Goal: Transaction & Acquisition: Purchase product/service

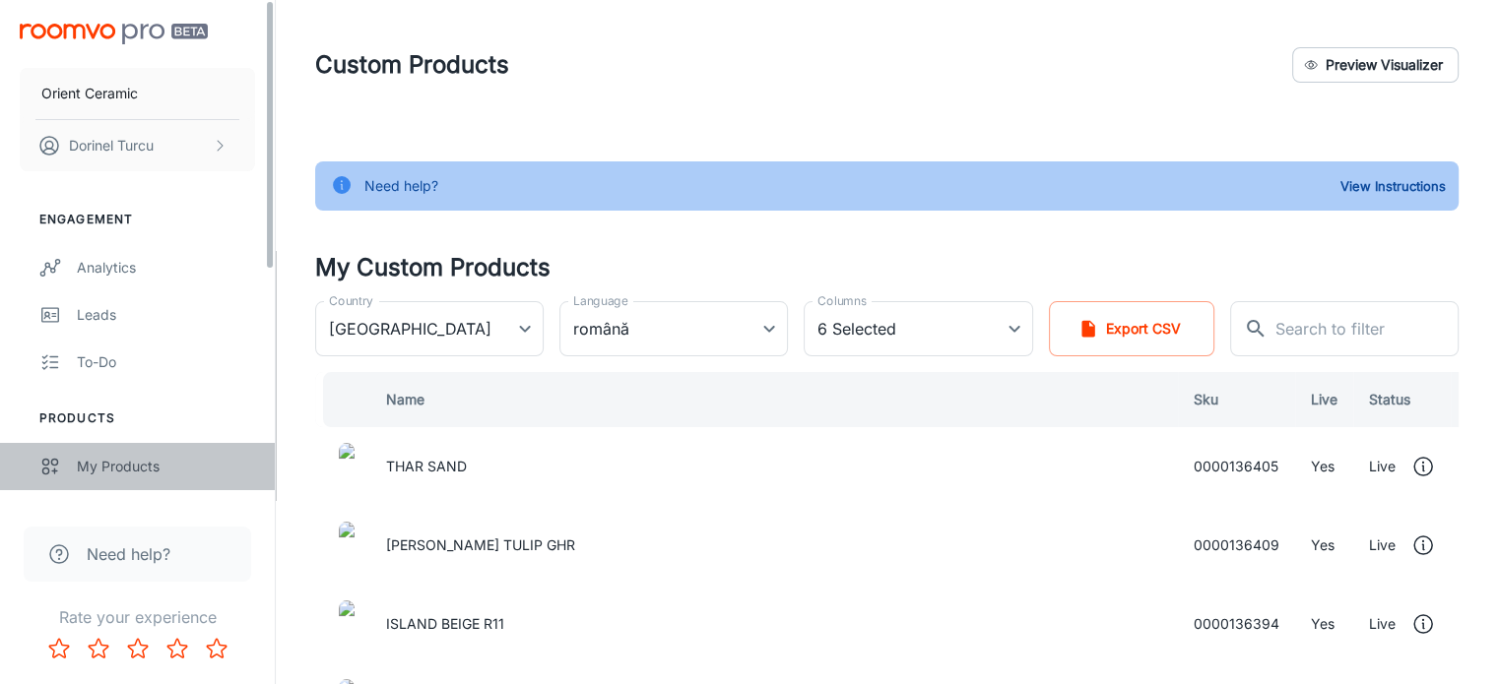
click at [171, 478] on link "My Products" at bounding box center [137, 466] width 275 height 47
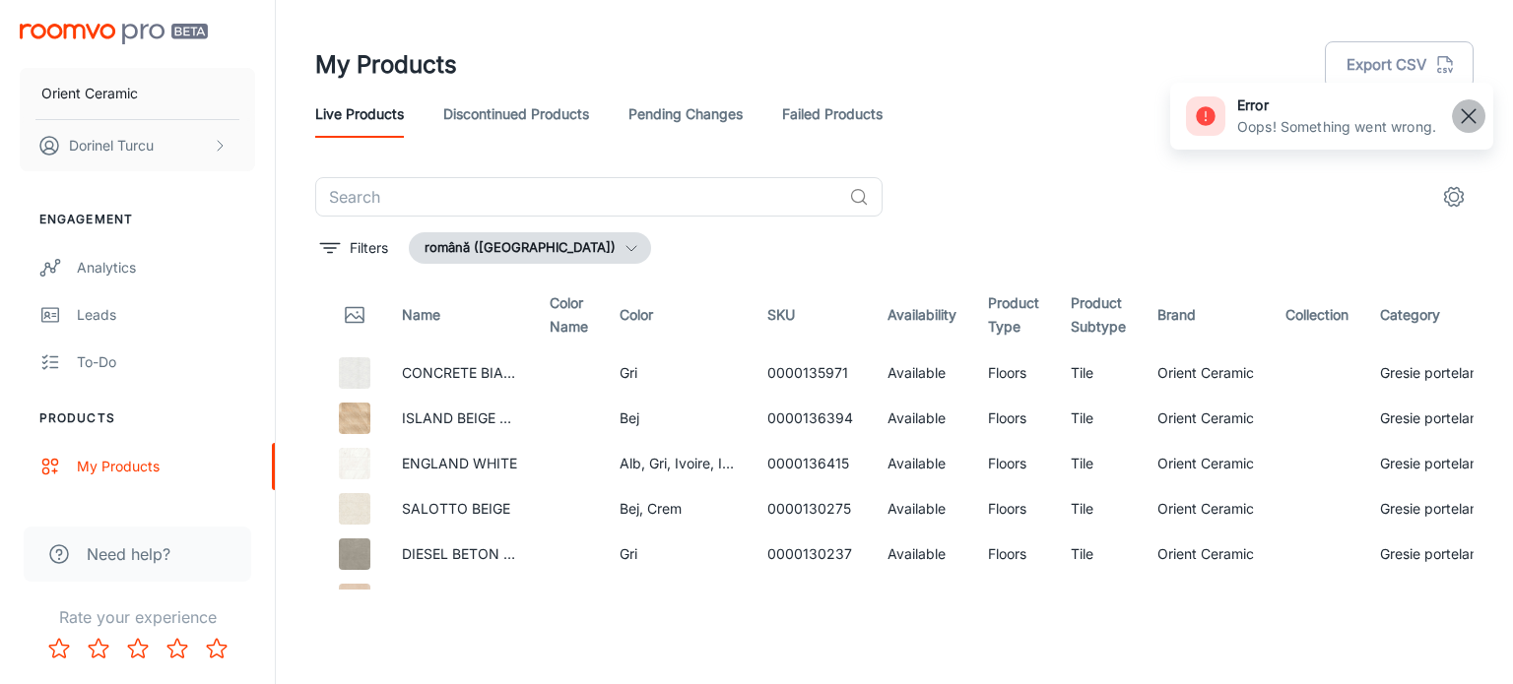
click at [1471, 106] on rect "button" at bounding box center [1468, 116] width 24 height 24
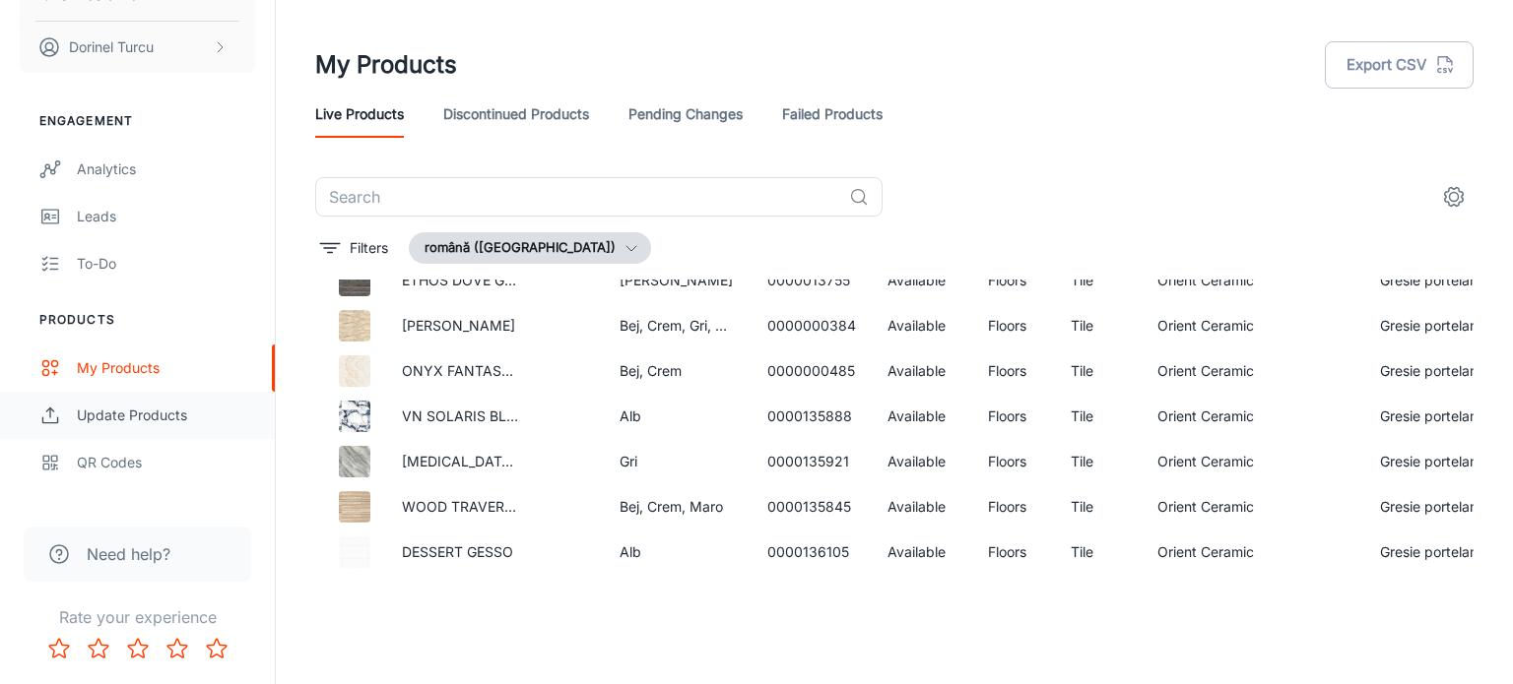
scroll to position [431, 0]
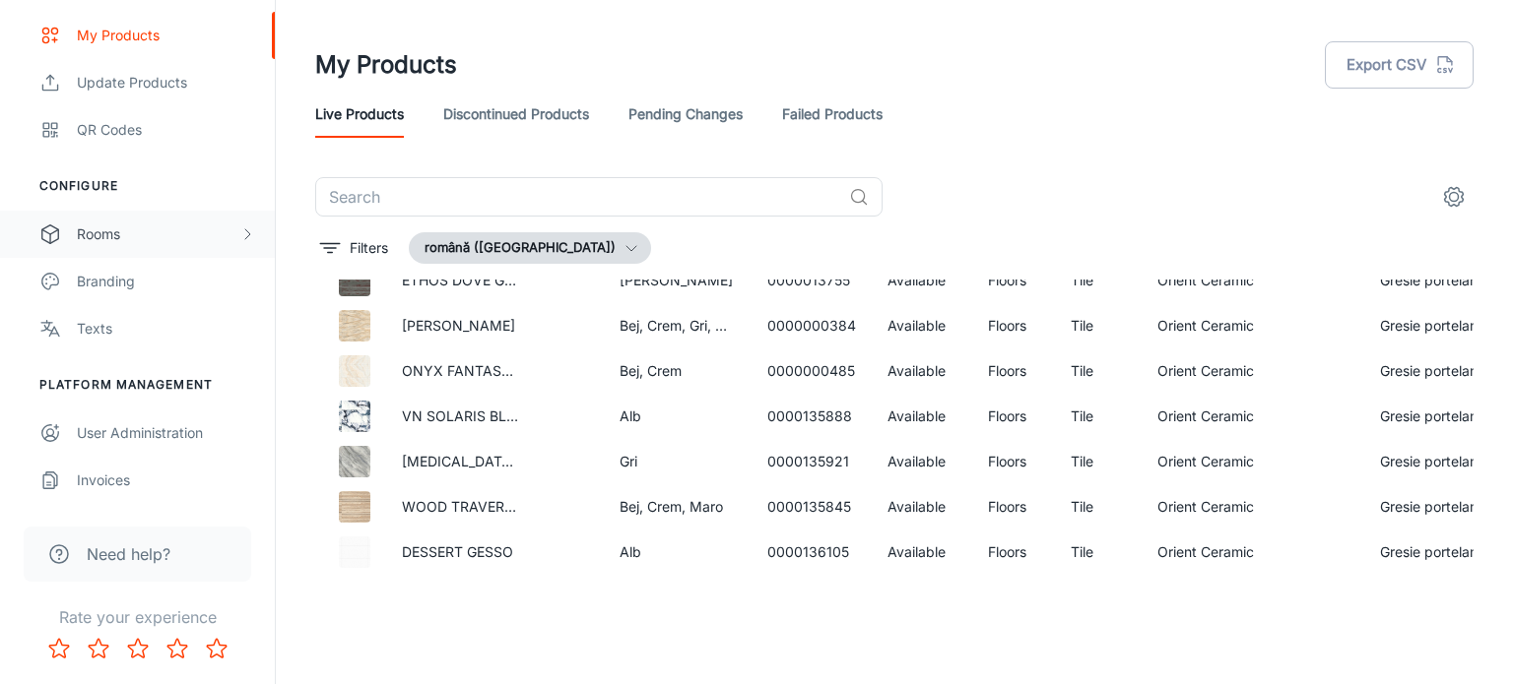
click at [167, 235] on div "Rooms" at bounding box center [158, 235] width 162 height 22
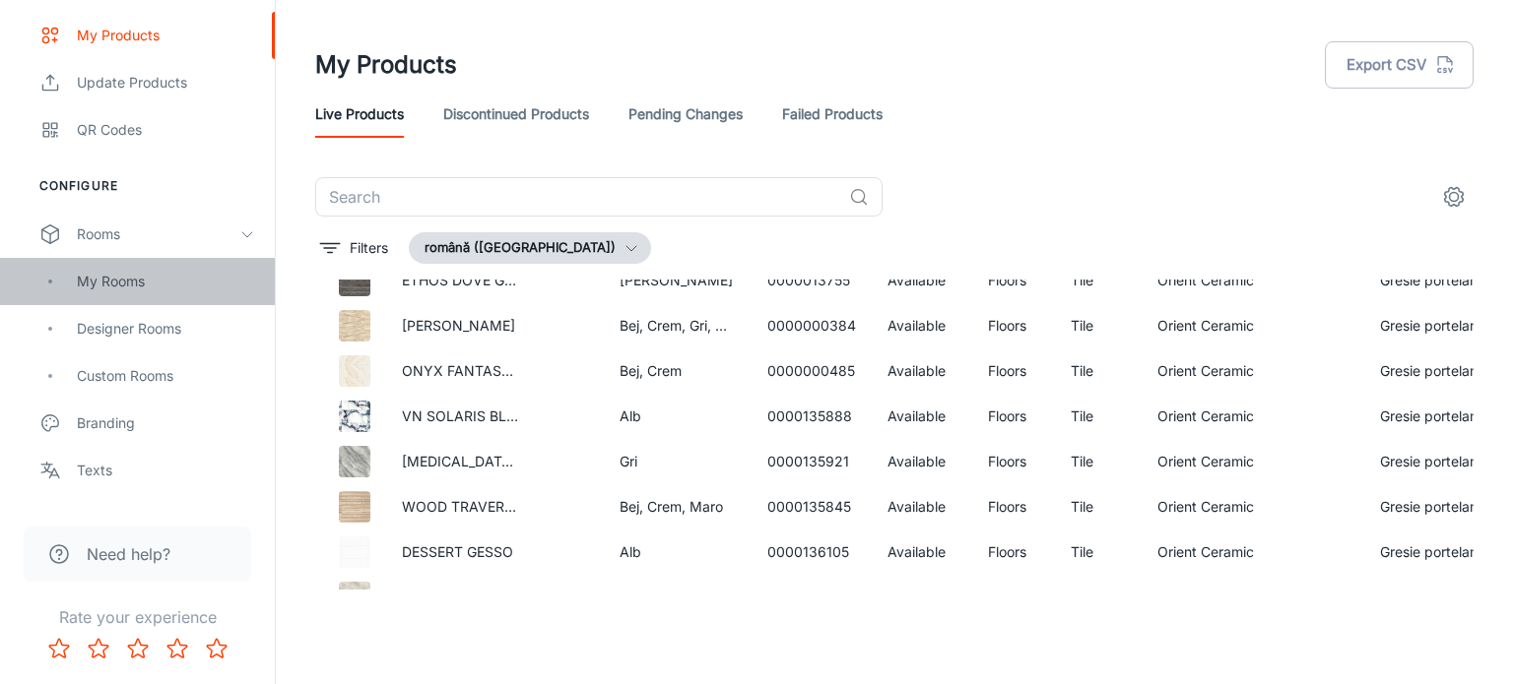
click at [187, 284] on div "My Rooms" at bounding box center [166, 282] width 178 height 22
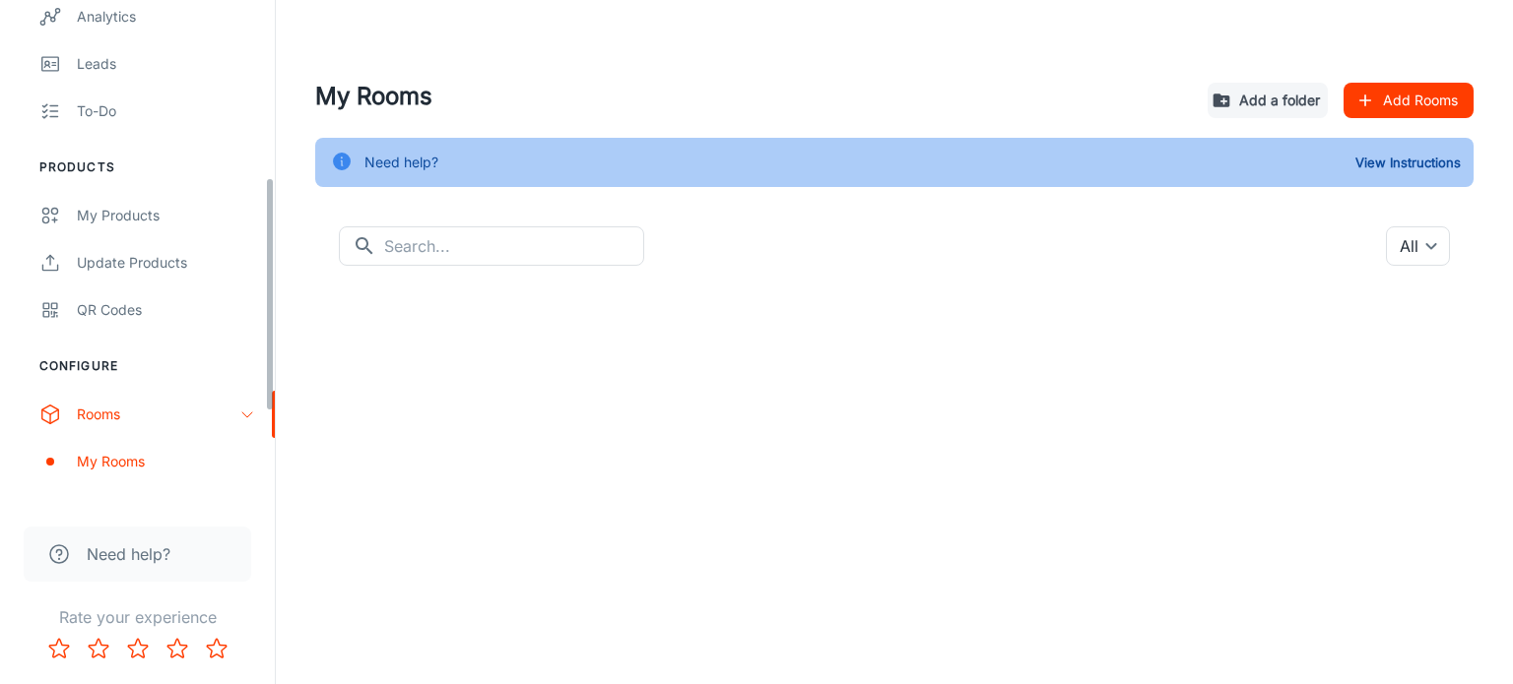
scroll to position [394, 0]
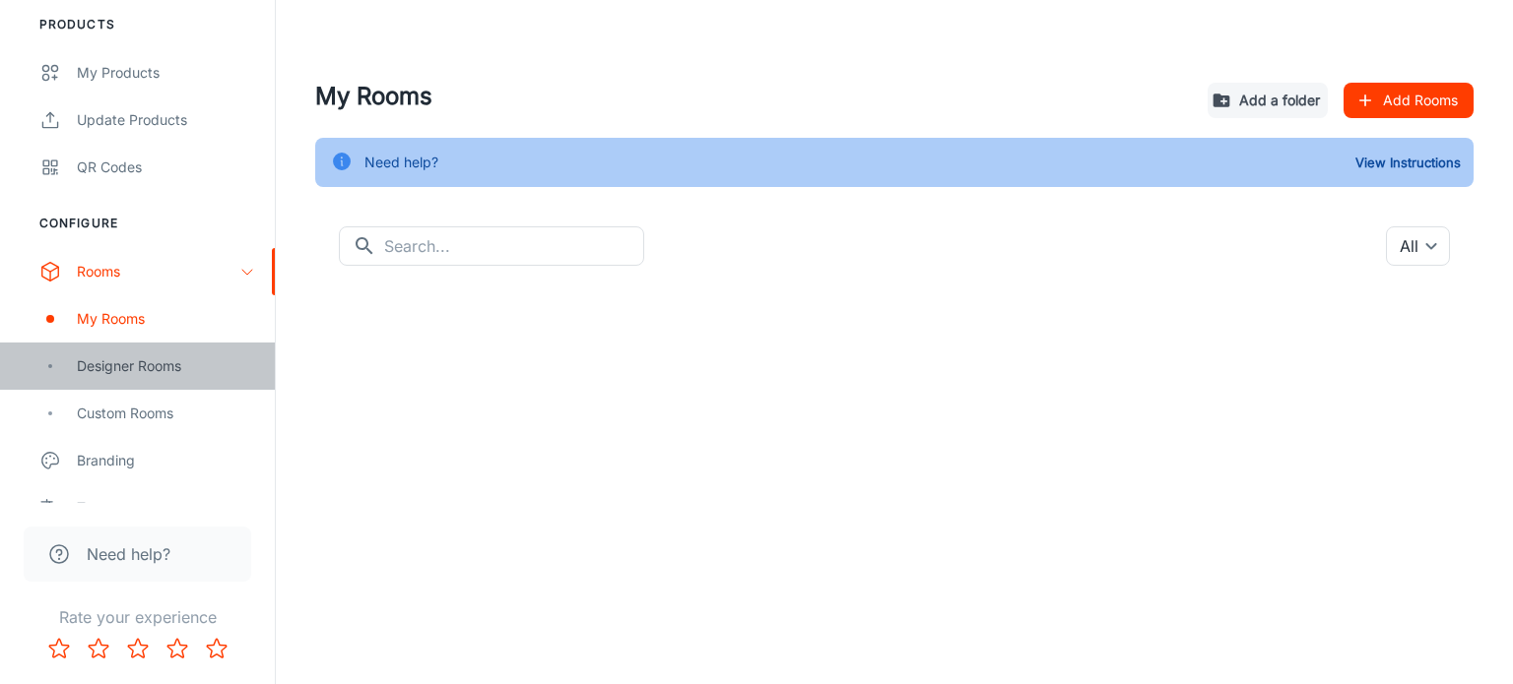
click at [141, 374] on div "Designer Rooms" at bounding box center [166, 366] width 178 height 22
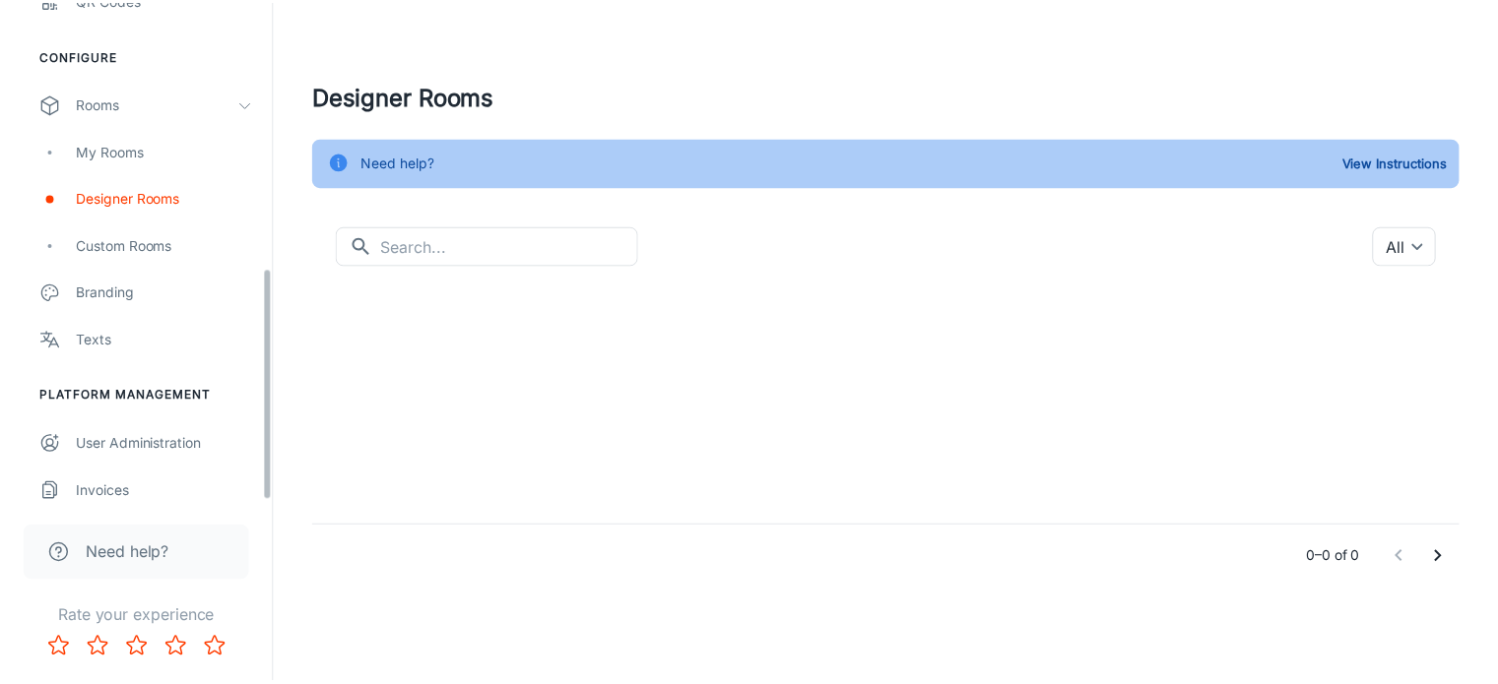
scroll to position [573, 0]
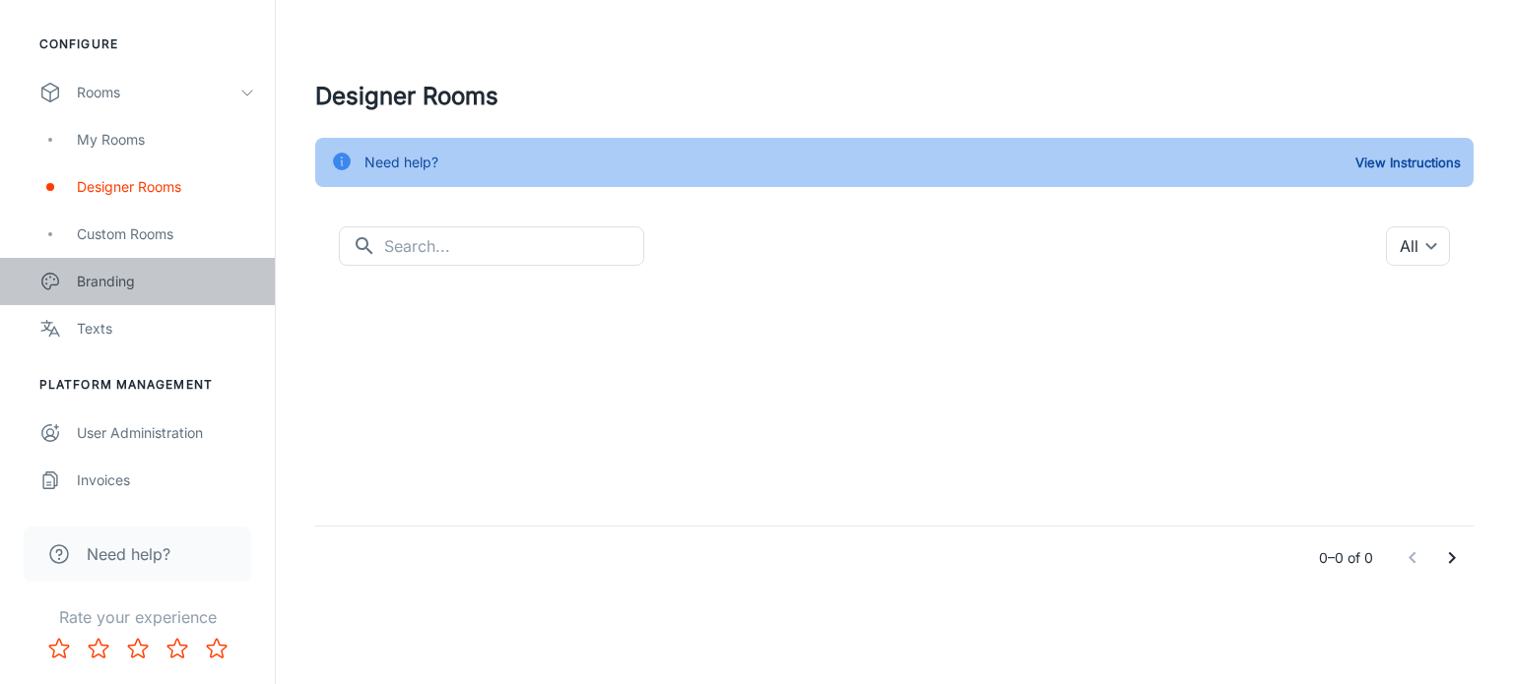
click at [161, 281] on div "Branding" at bounding box center [166, 282] width 178 height 22
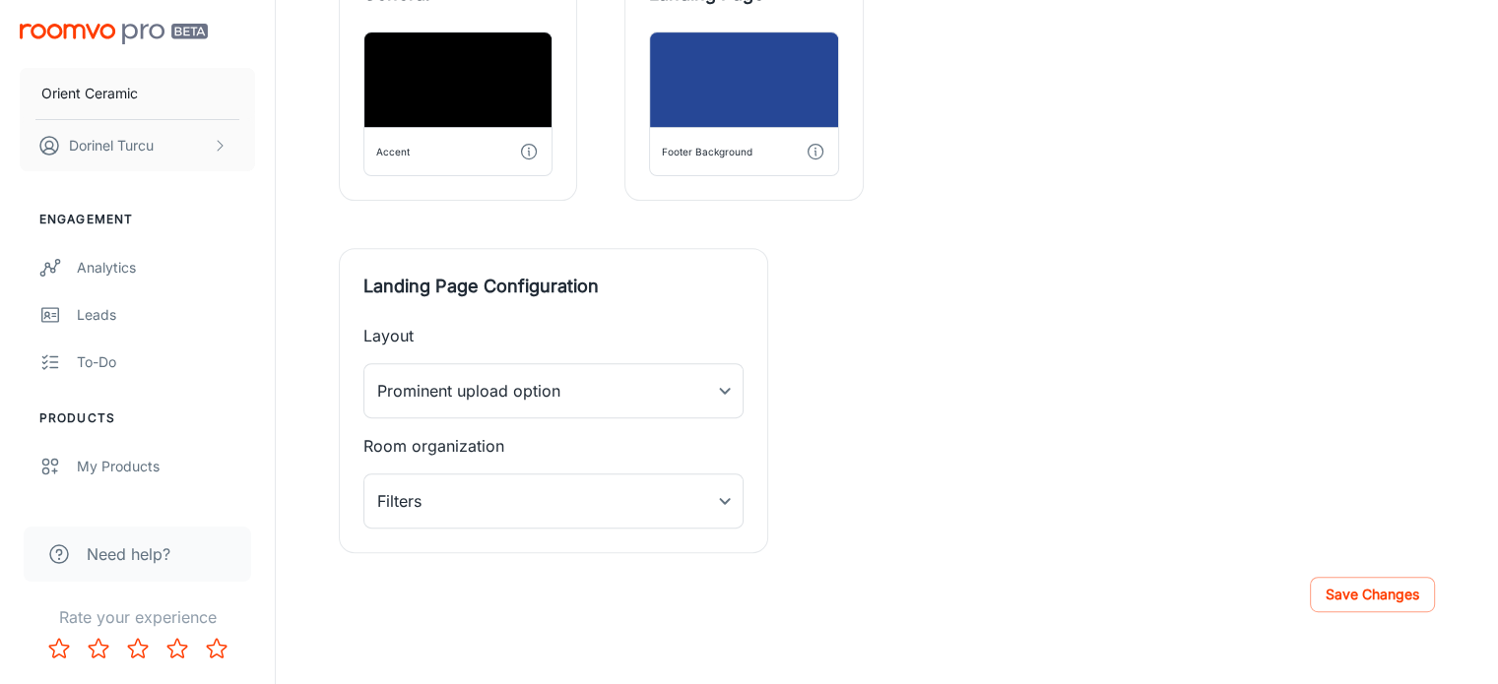
scroll to position [709, 0]
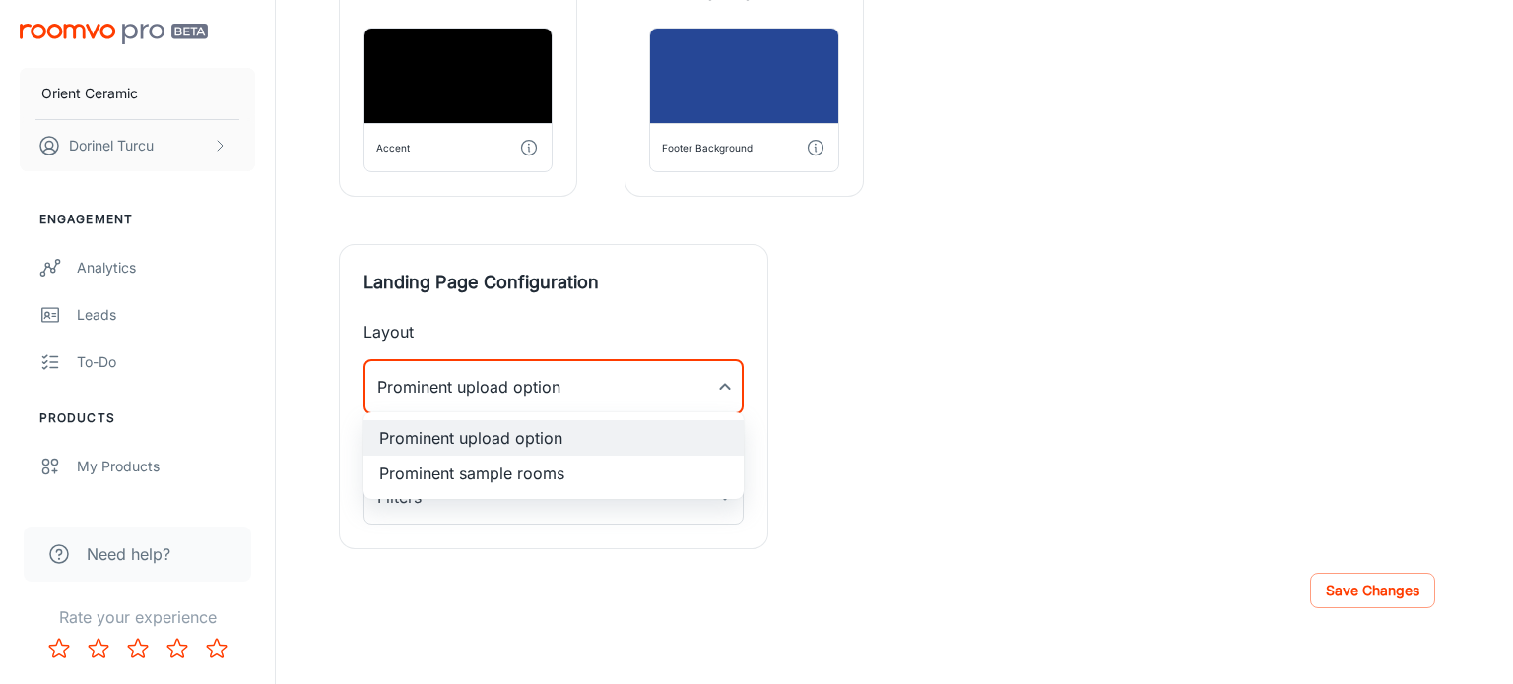
click at [725, 393] on div at bounding box center [756, 342] width 1513 height 684
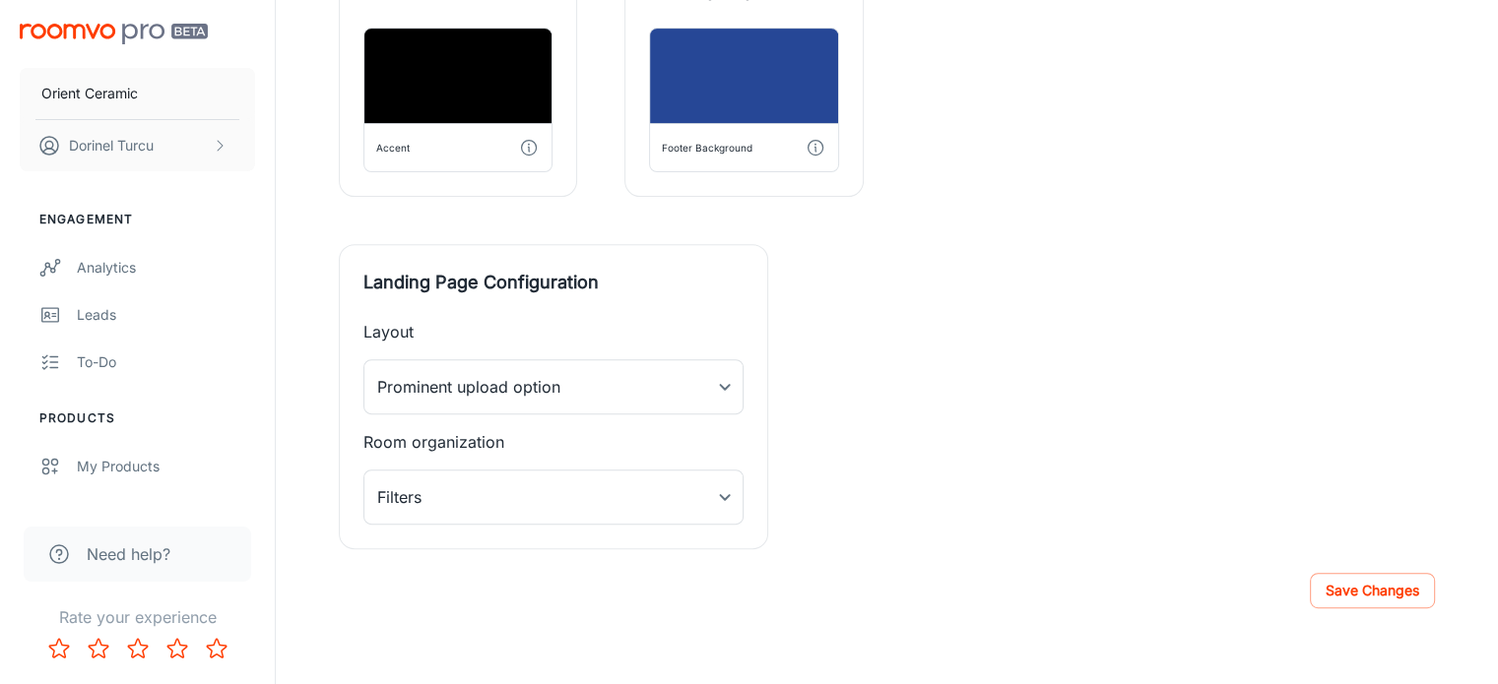
click at [657, 455] on div "Layout Prominent upload option 0 ​ Room organization Filters 0 ​" at bounding box center [553, 422] width 427 height 252
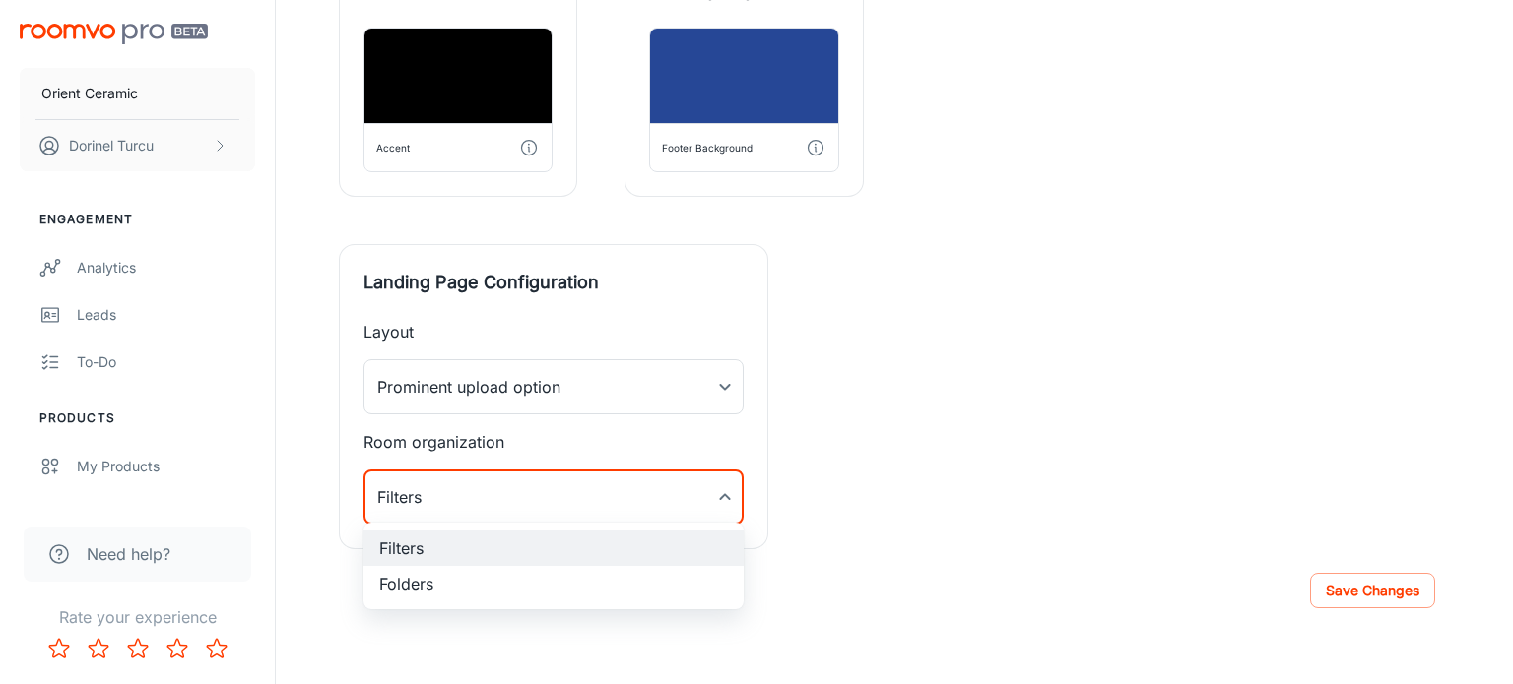
click at [569, 495] on div at bounding box center [756, 342] width 1513 height 684
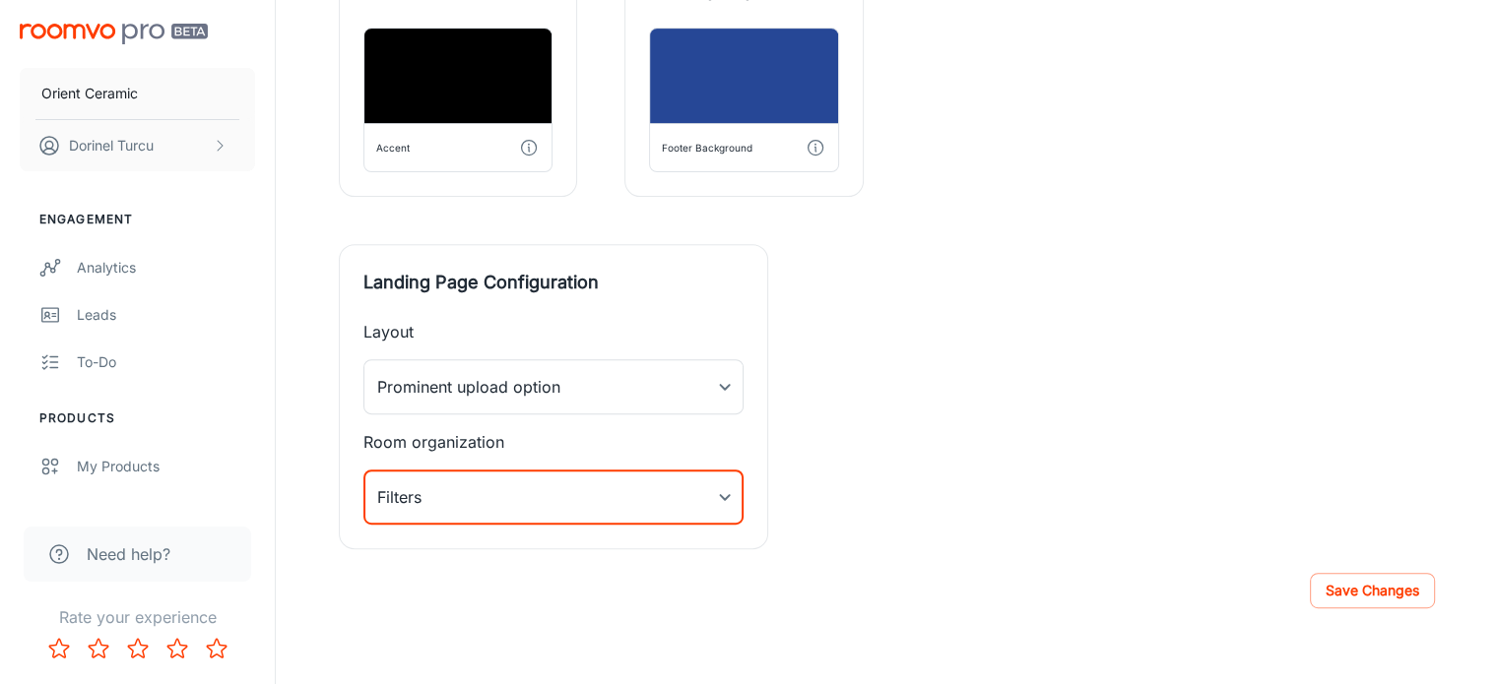
drag, startPoint x: 1190, startPoint y: 472, endPoint x: 1178, endPoint y: 472, distance: 11.8
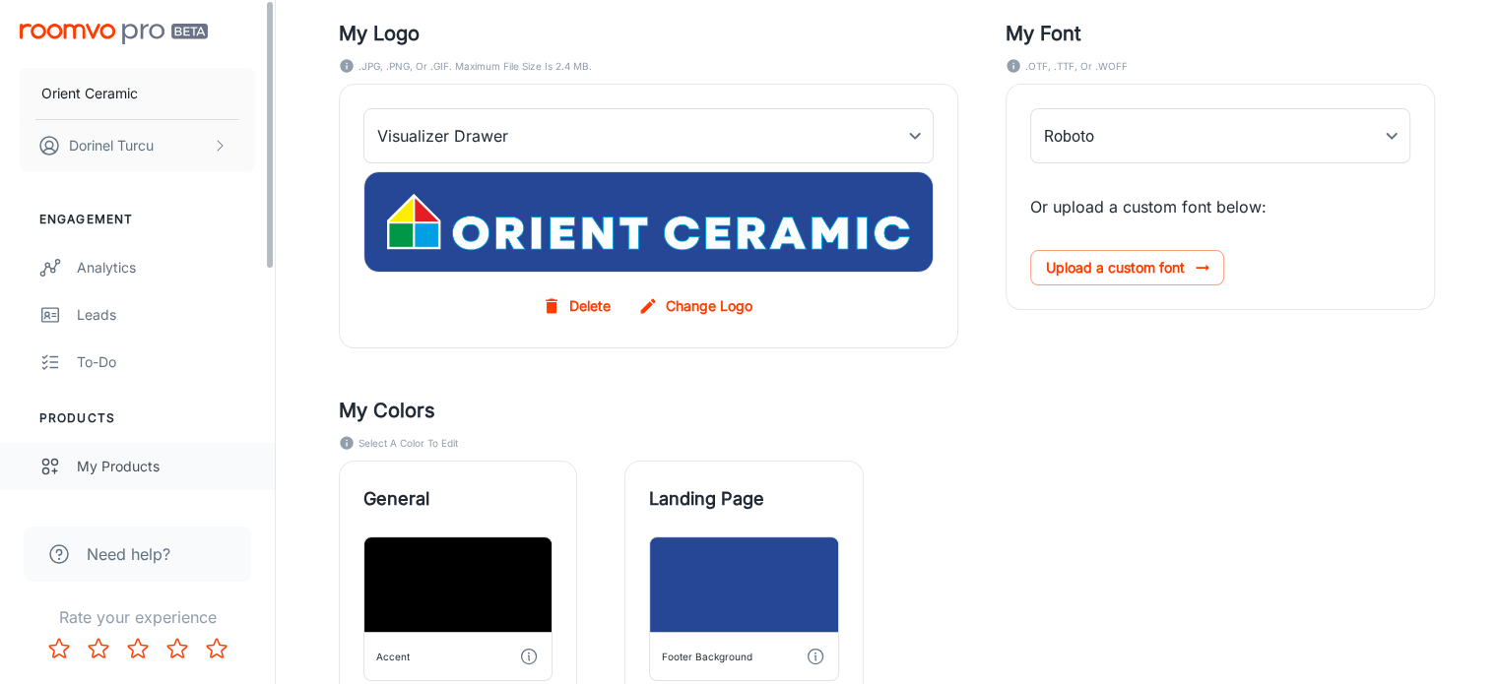
scroll to position [20, 0]
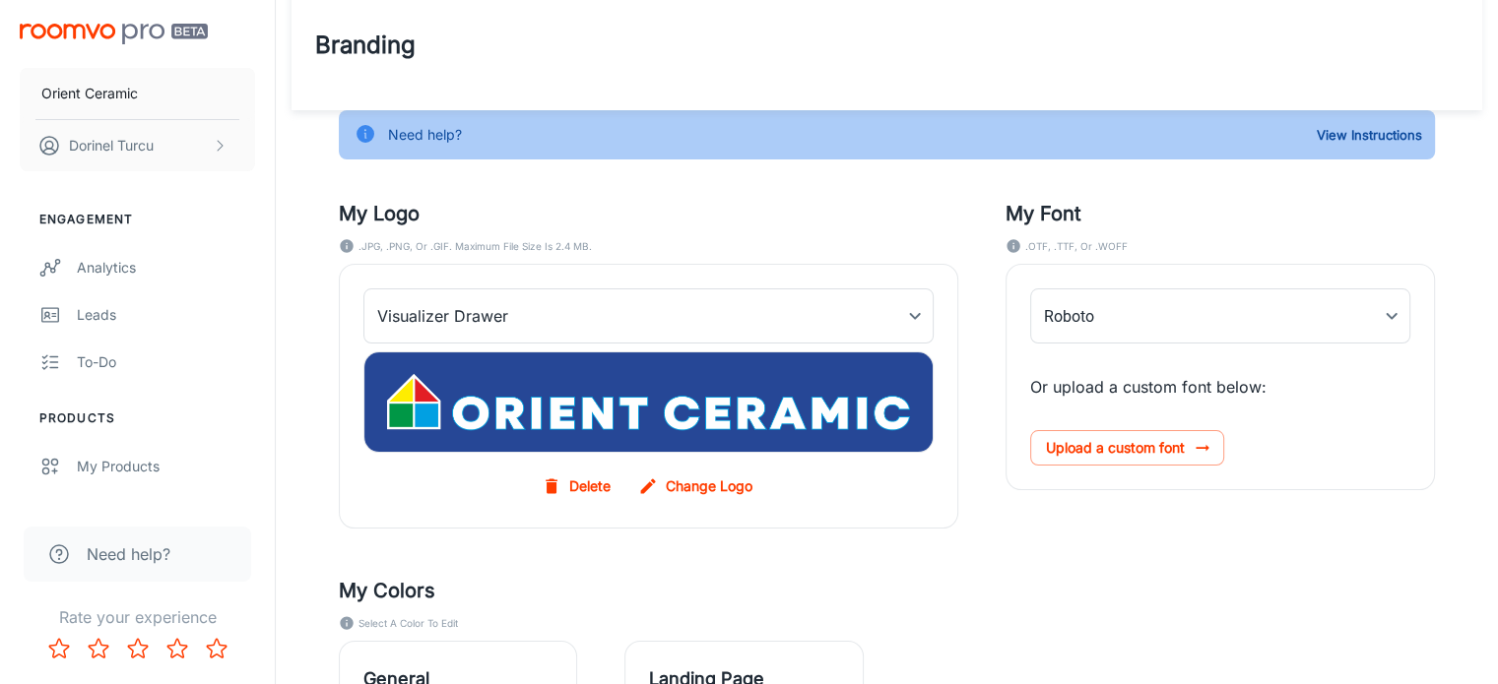
drag, startPoint x: 1063, startPoint y: 549, endPoint x: 909, endPoint y: 550, distance: 153.6
click at [151, 166] on button "[PERSON_NAME]" at bounding box center [137, 145] width 235 height 51
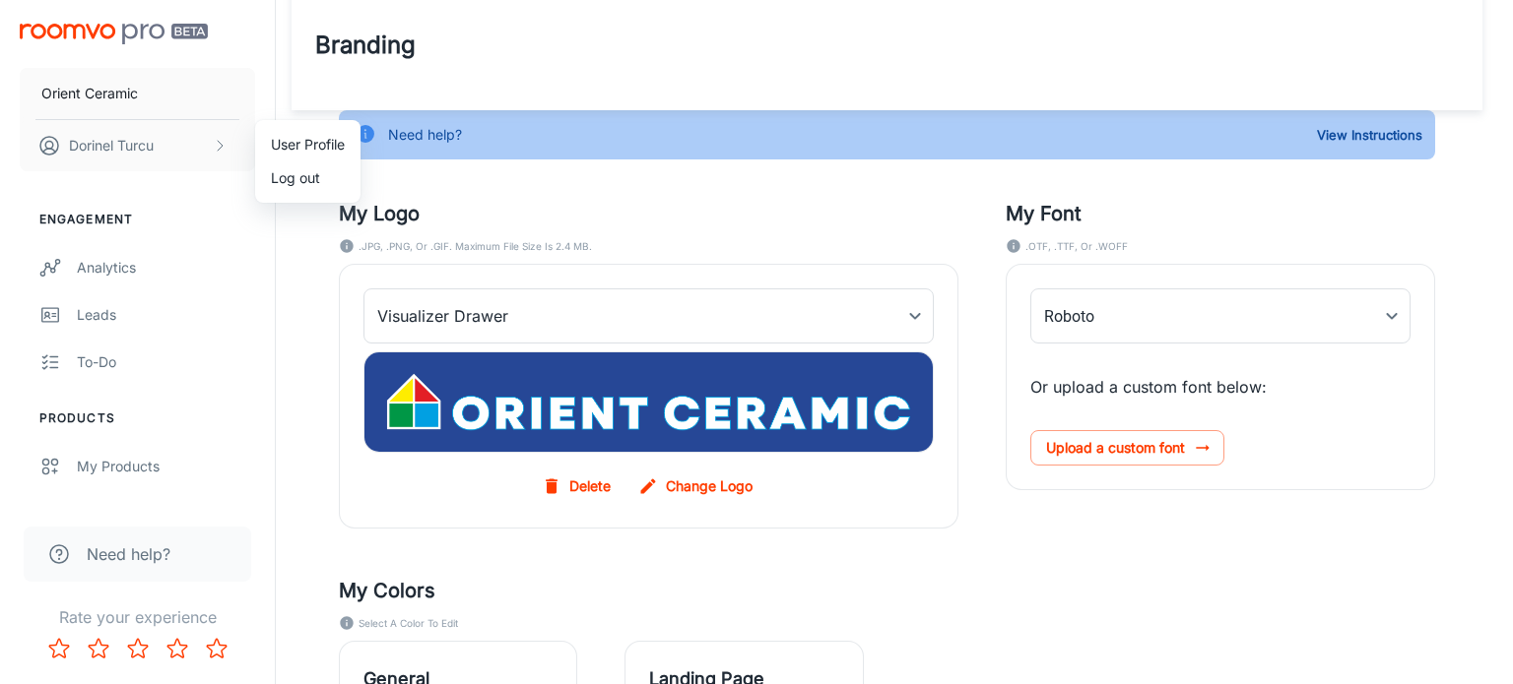
click at [147, 263] on div at bounding box center [756, 342] width 1513 height 684
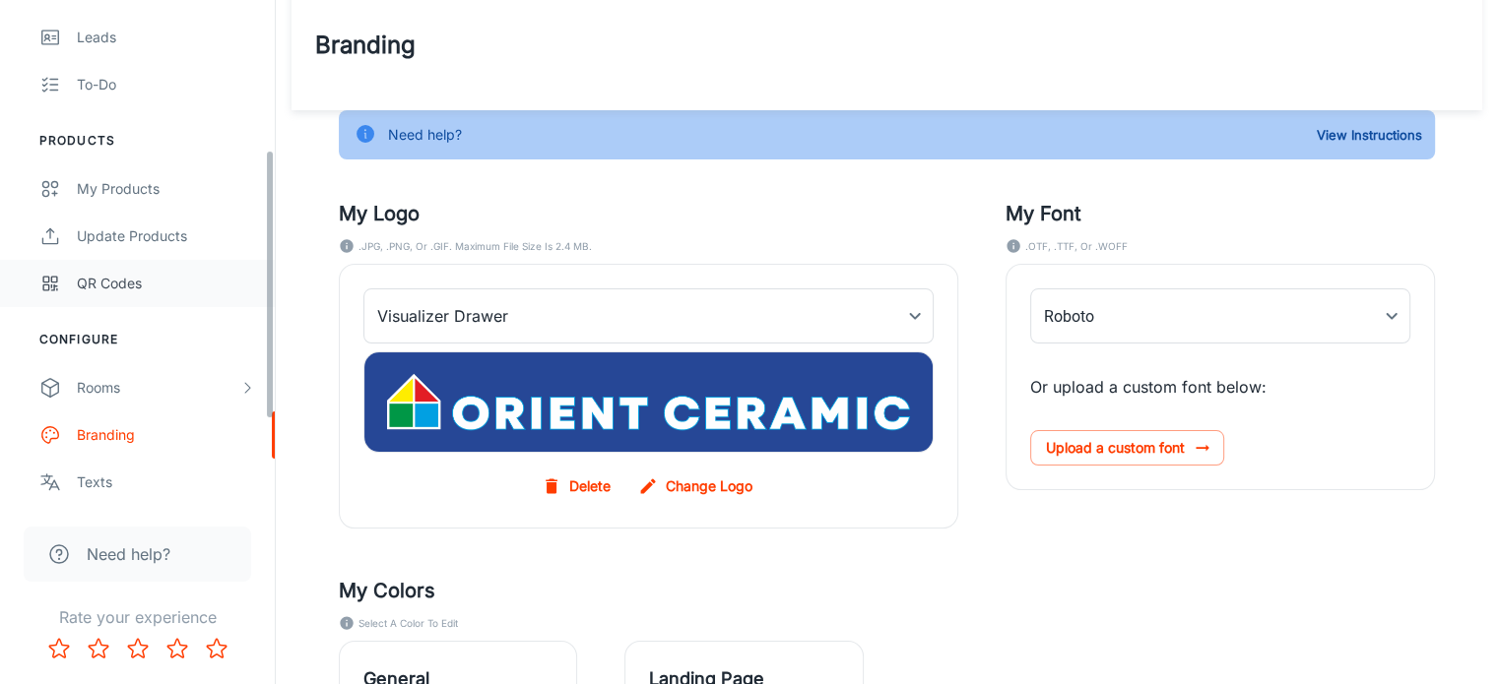
scroll to position [295, 0]
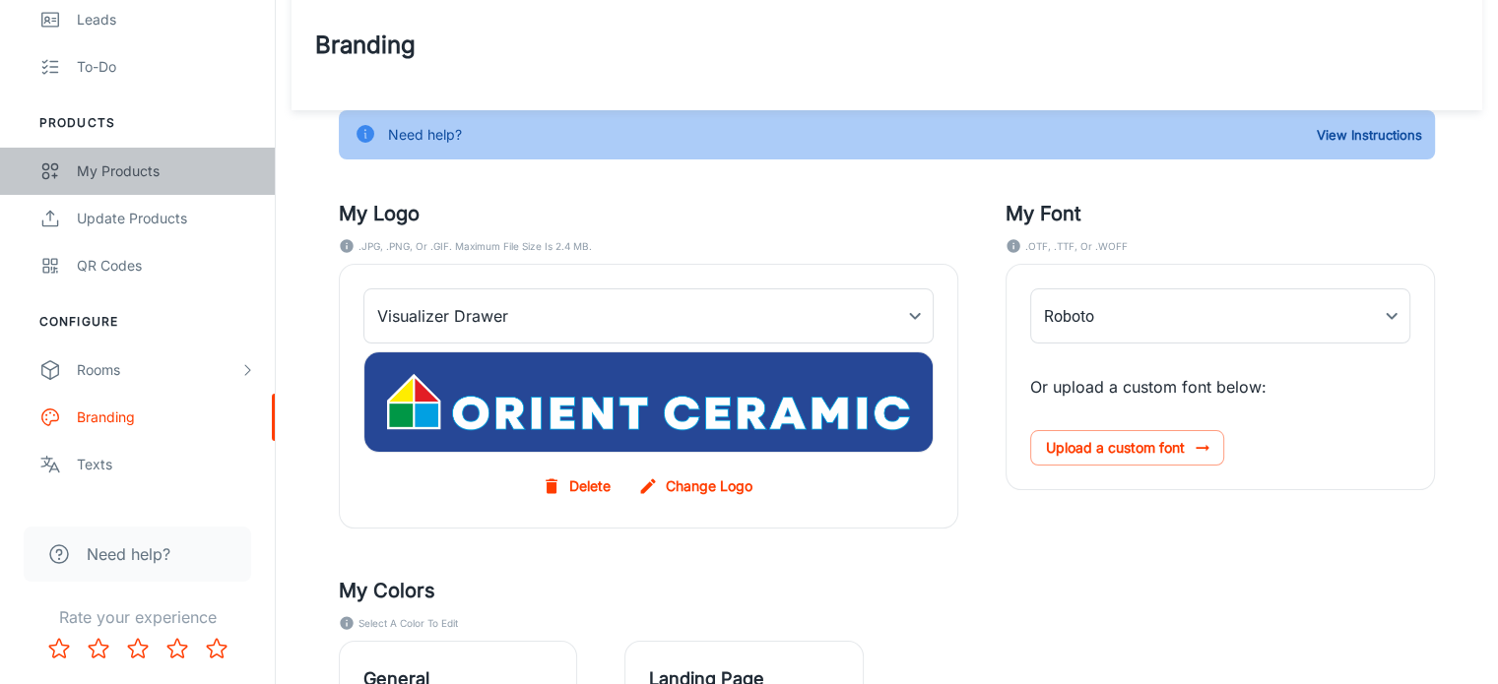
click at [141, 182] on link "My Products" at bounding box center [137, 171] width 275 height 47
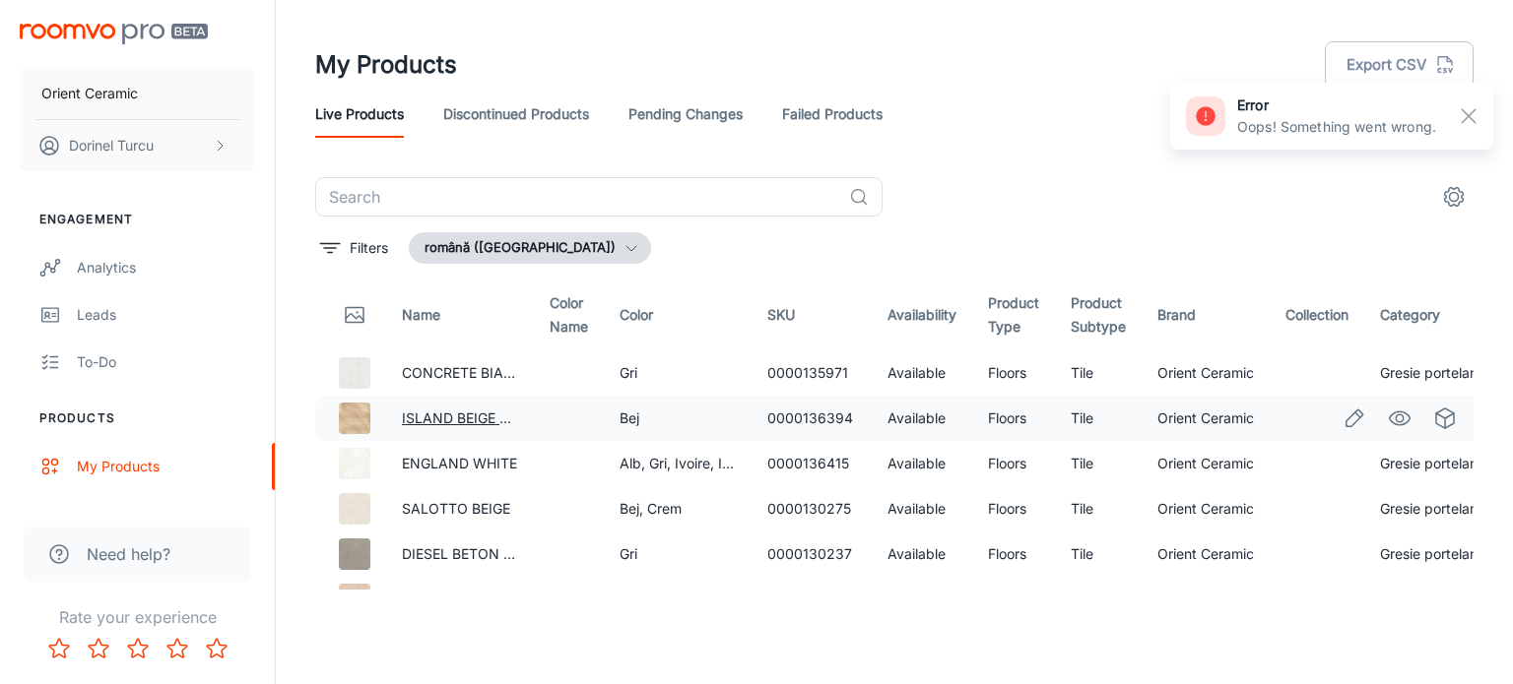
click at [455, 414] on link "ISLAND BEIGE R11" at bounding box center [461, 418] width 118 height 17
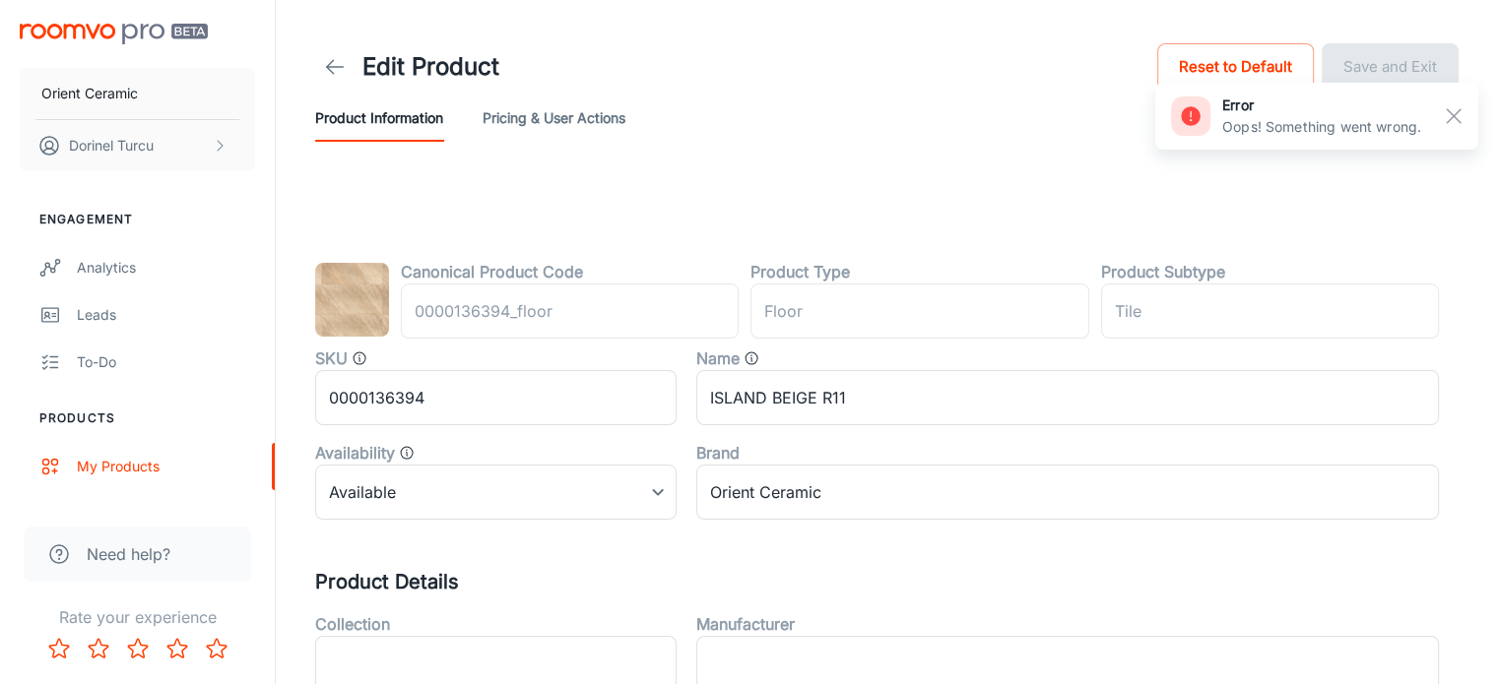
type input "podea"
type input "Gresie"
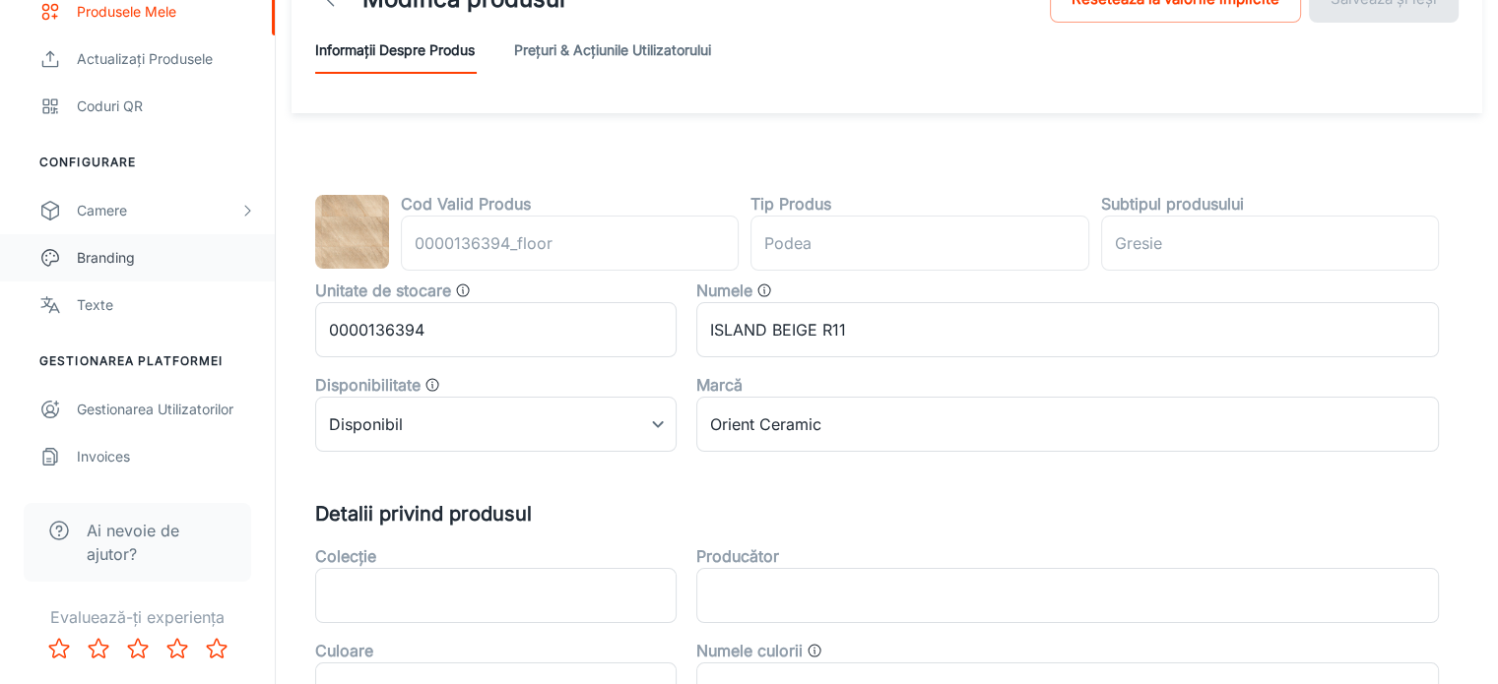
scroll to position [197, 0]
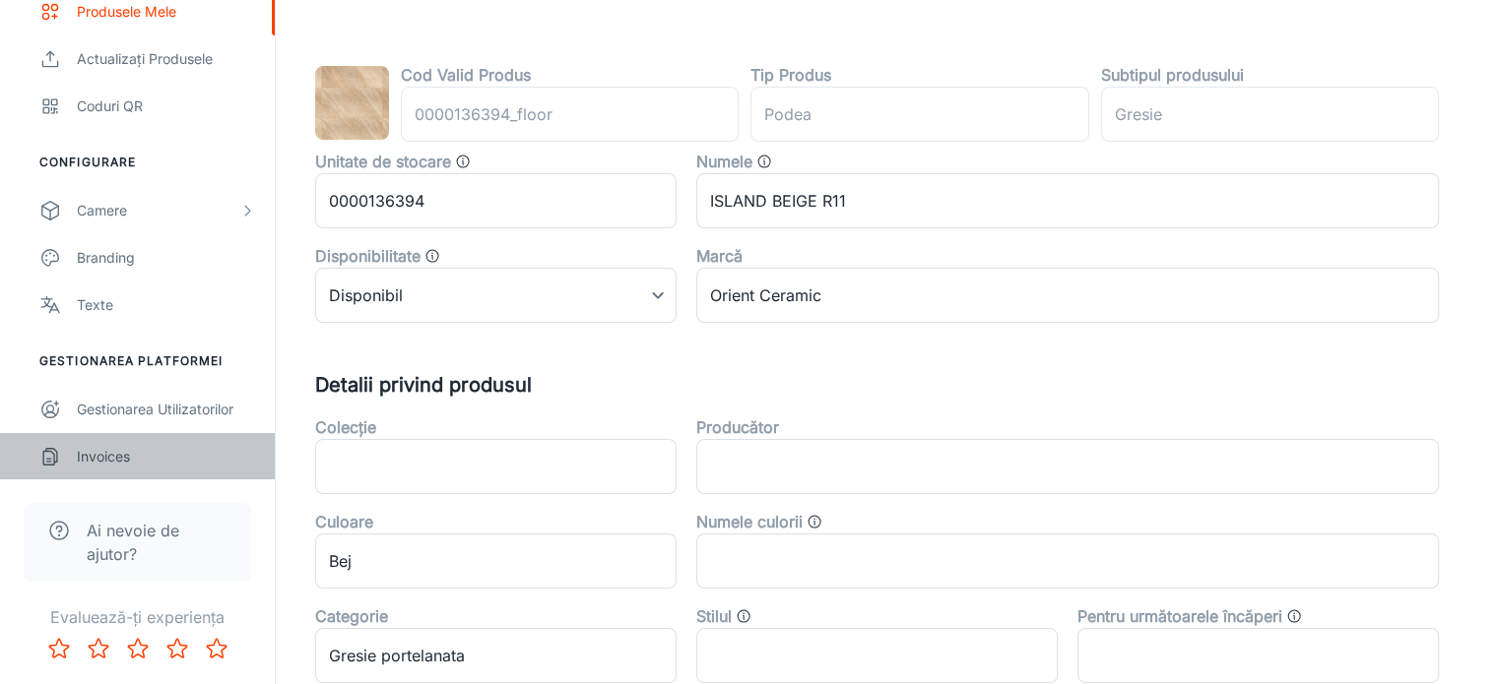
click at [177, 472] on link "Invoices" at bounding box center [137, 456] width 275 height 47
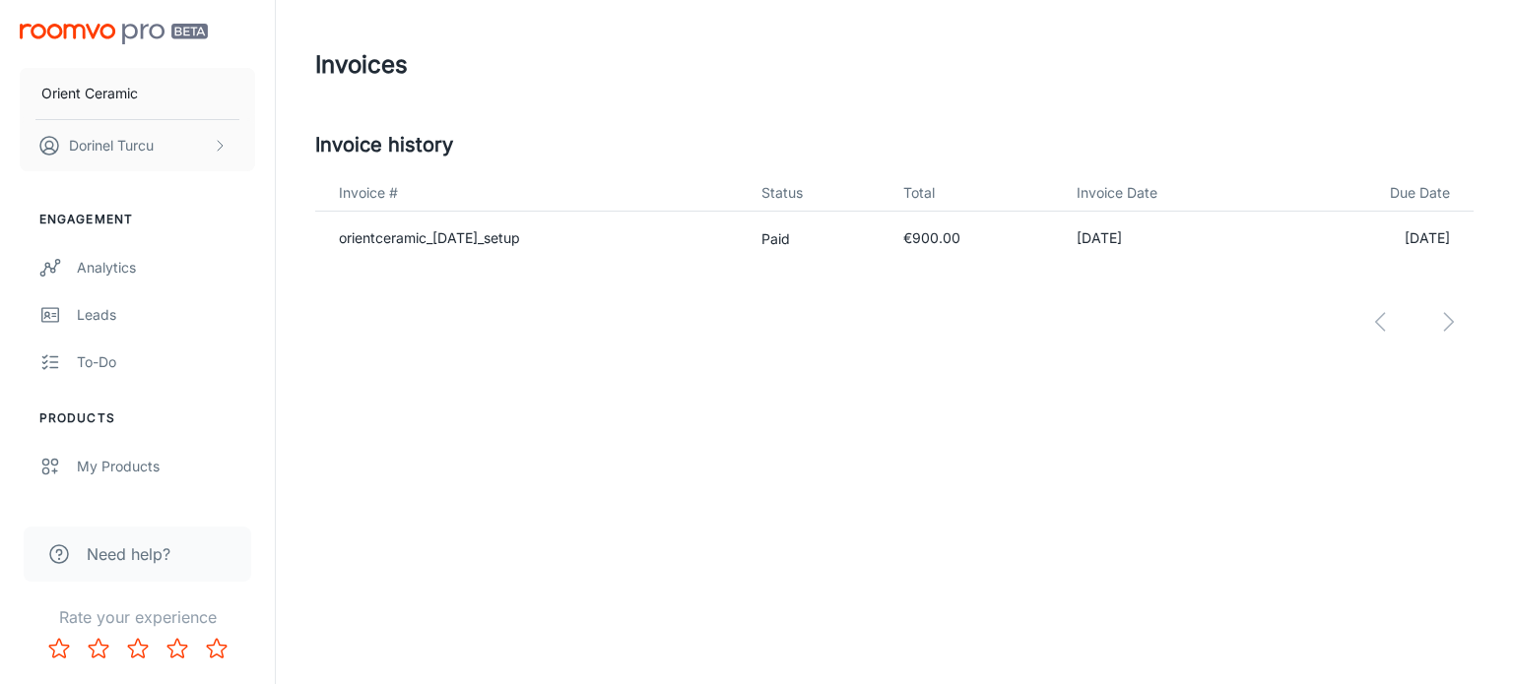
click at [150, 40] on img "scrollable content" at bounding box center [114, 34] width 188 height 21
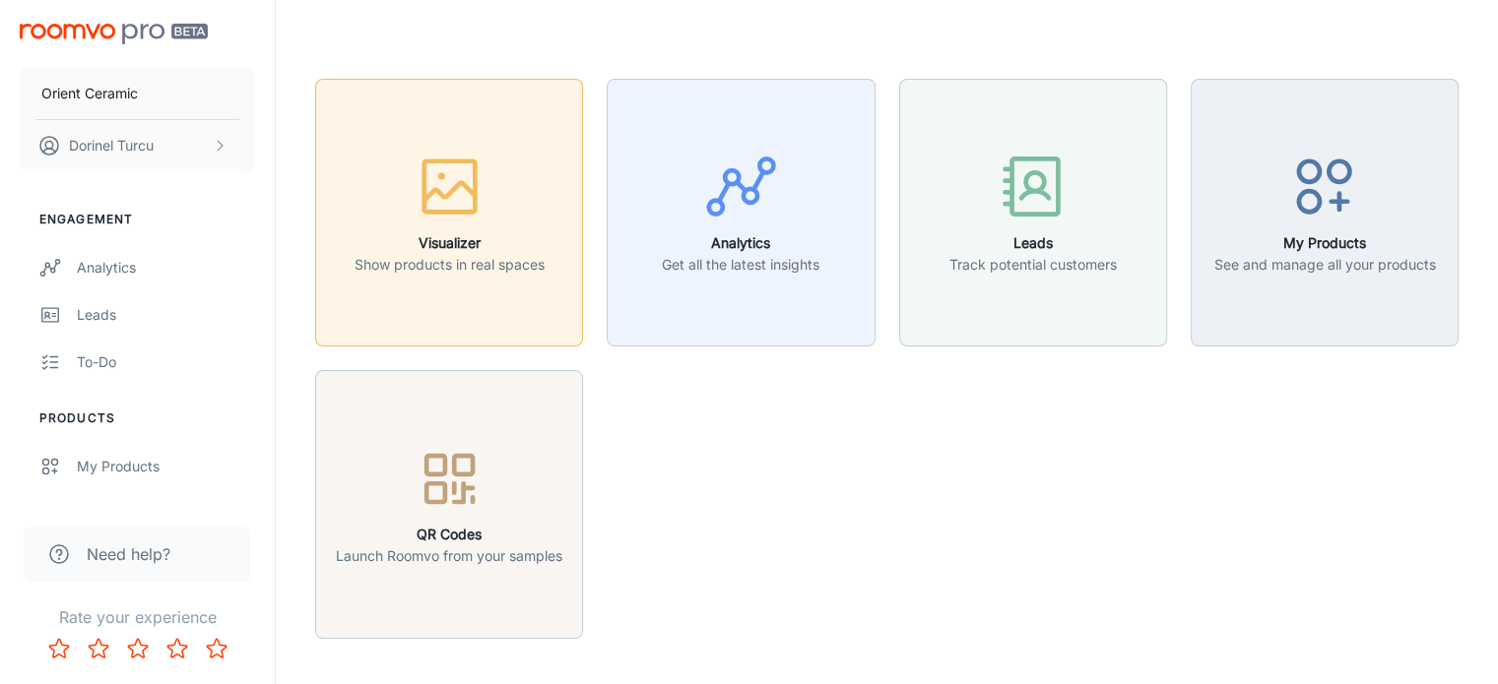
click at [437, 184] on icon "button" at bounding box center [450, 187] width 74 height 74
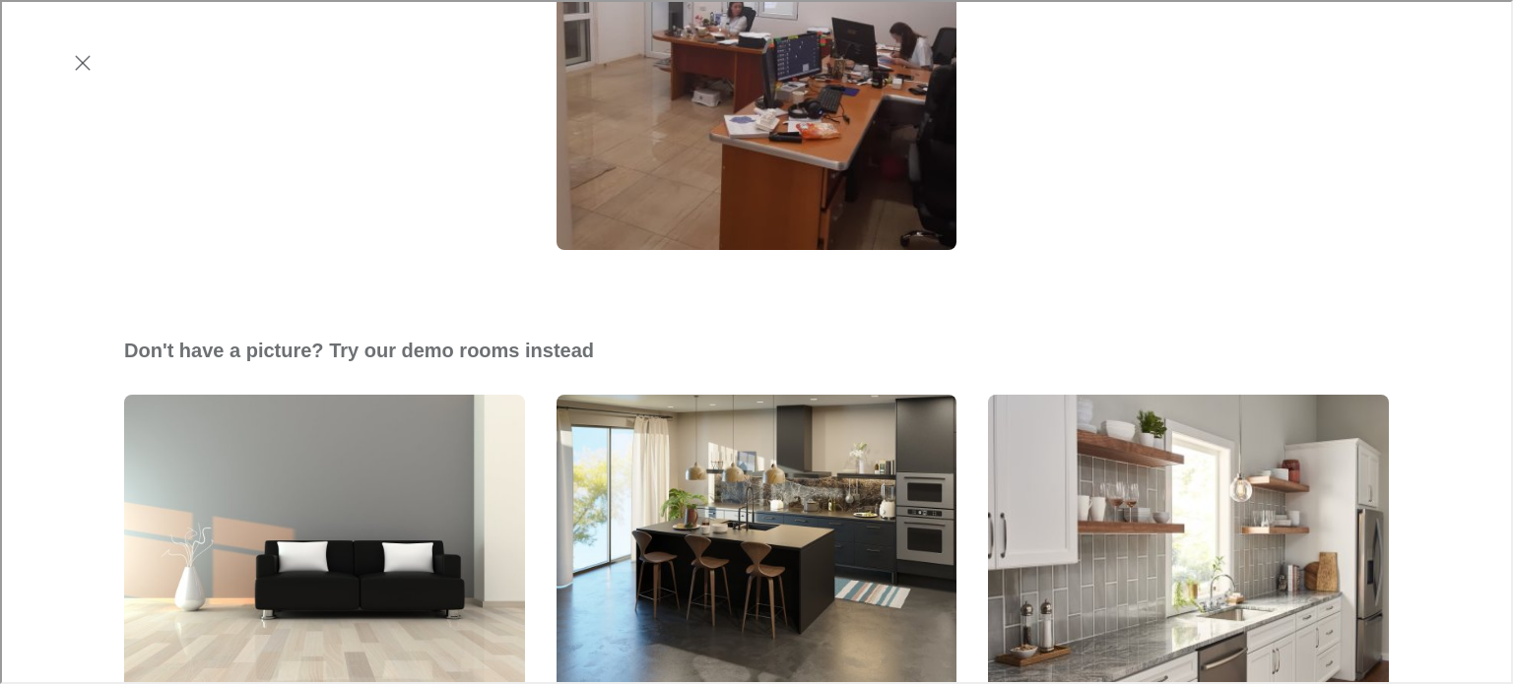
scroll to position [492, 0]
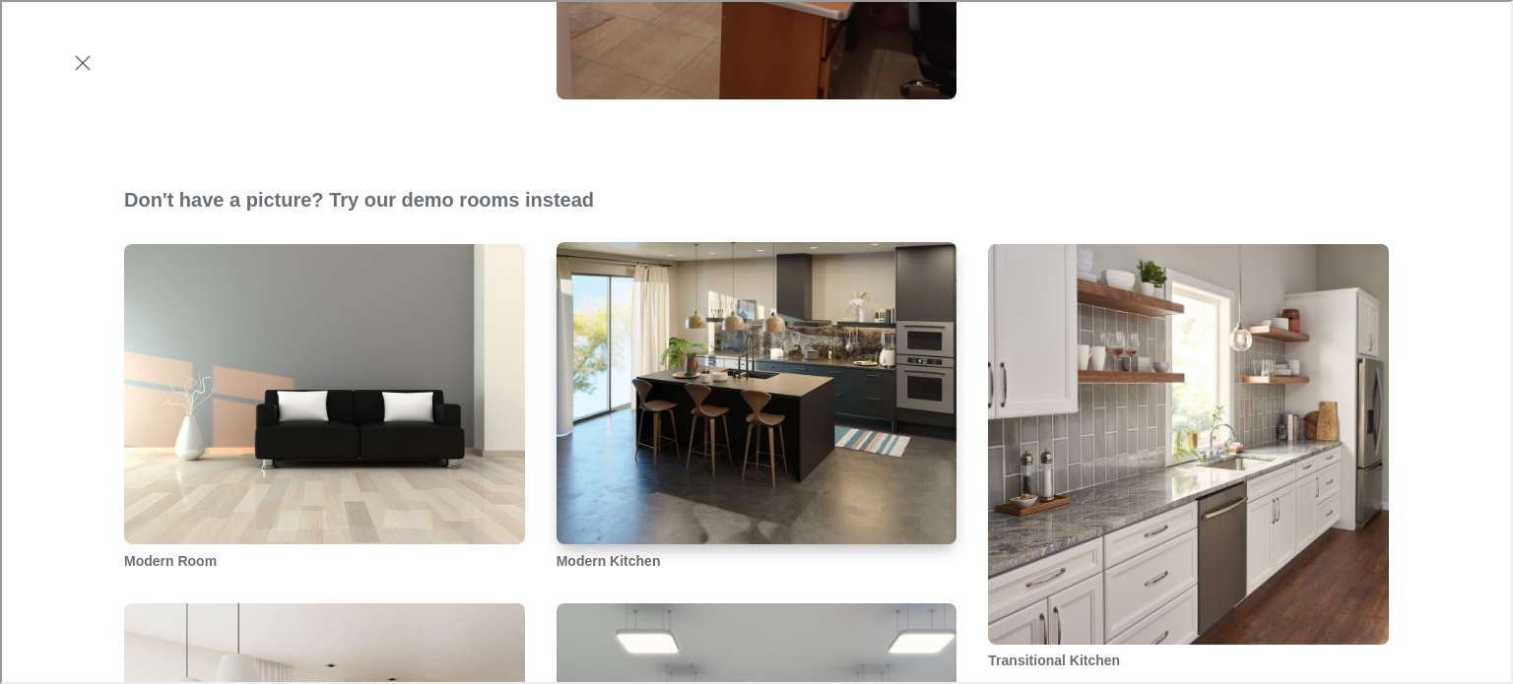
click at [730, 348] on img "Modern Kitchen" at bounding box center [756, 392] width 405 height 305
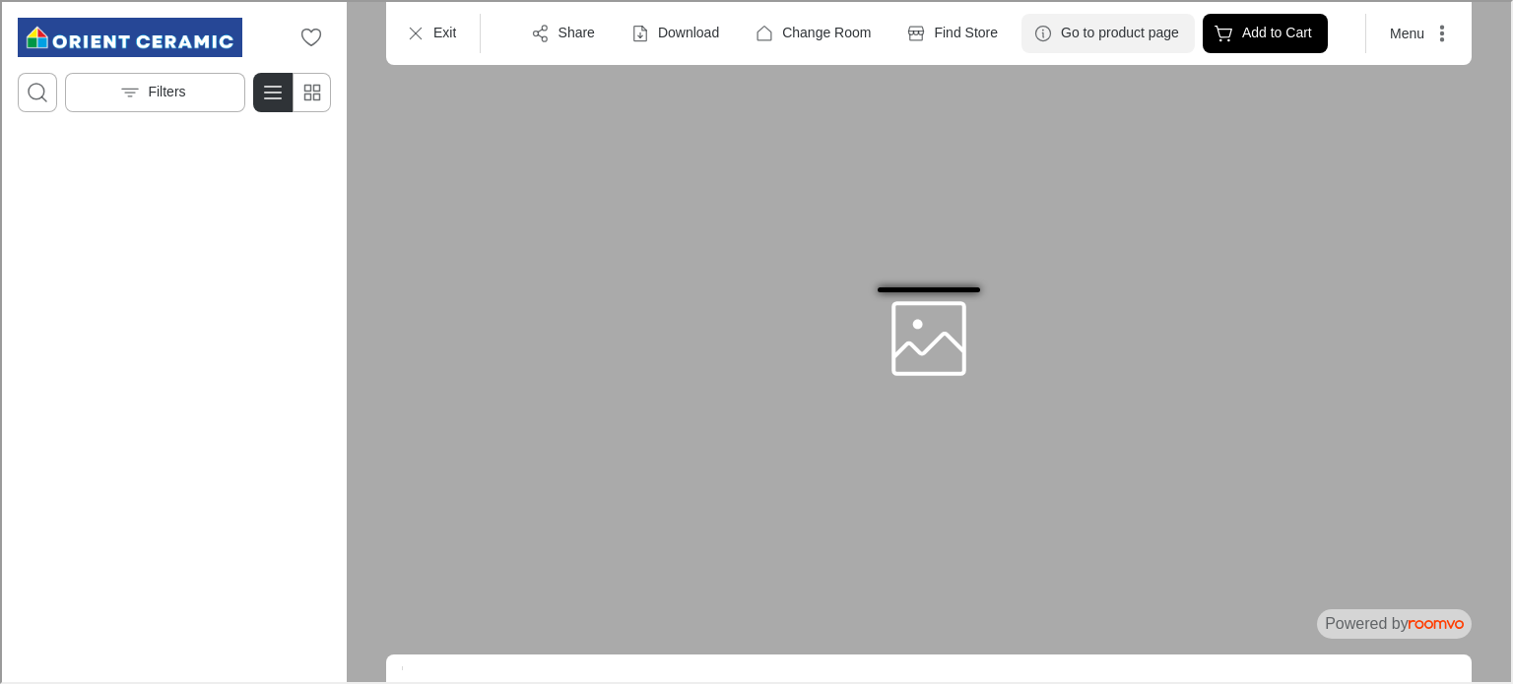
scroll to position [0, 0]
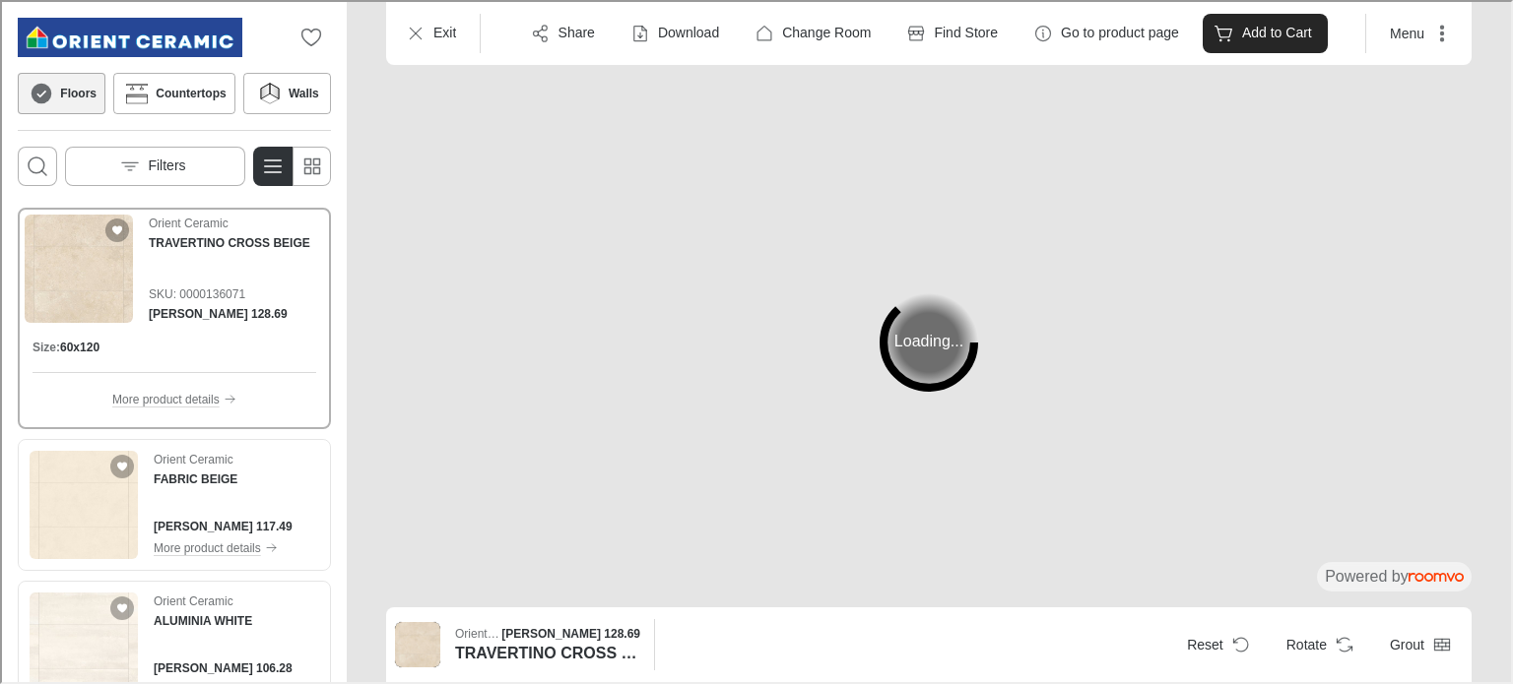
click at [1260, 35] on p "Add to Cart" at bounding box center [1275, 32] width 70 height 20
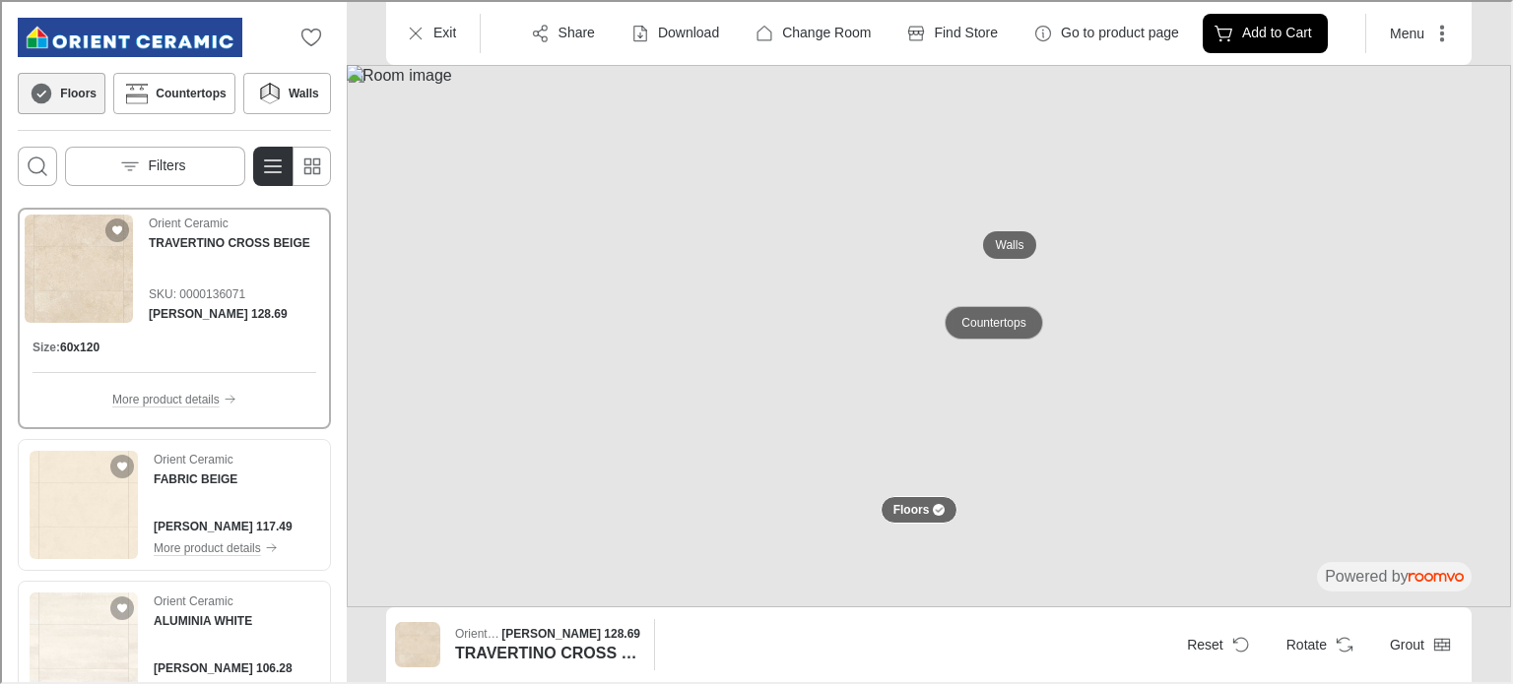
drag, startPoint x: 1016, startPoint y: 322, endPoint x: 1104, endPoint y: 259, distance: 107.9
click at [1016, 322] on p "Countertops" at bounding box center [991, 321] width 64 height 17
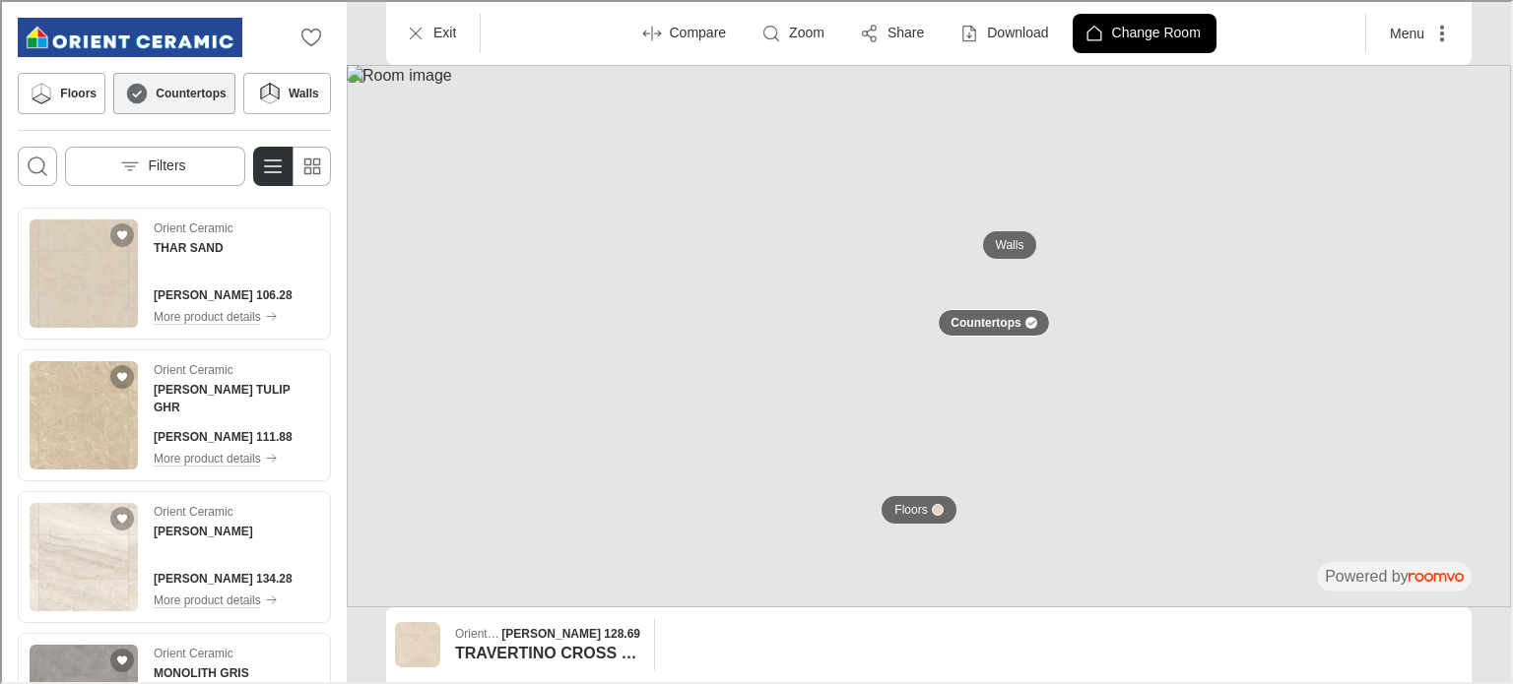
click at [1082, 273] on img at bounding box center [927, 334] width 1164 height 543
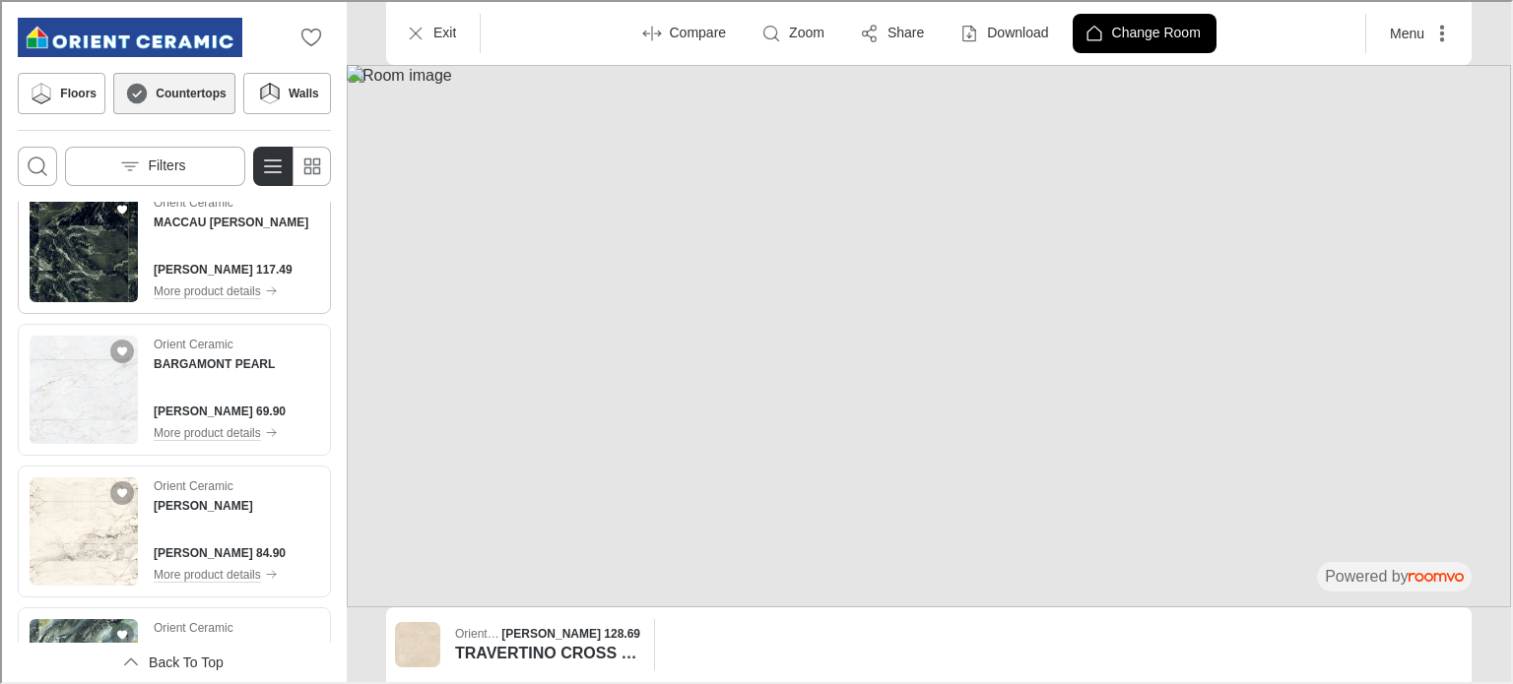
scroll to position [1379, 0]
